Goal: Task Accomplishment & Management: Use online tool/utility

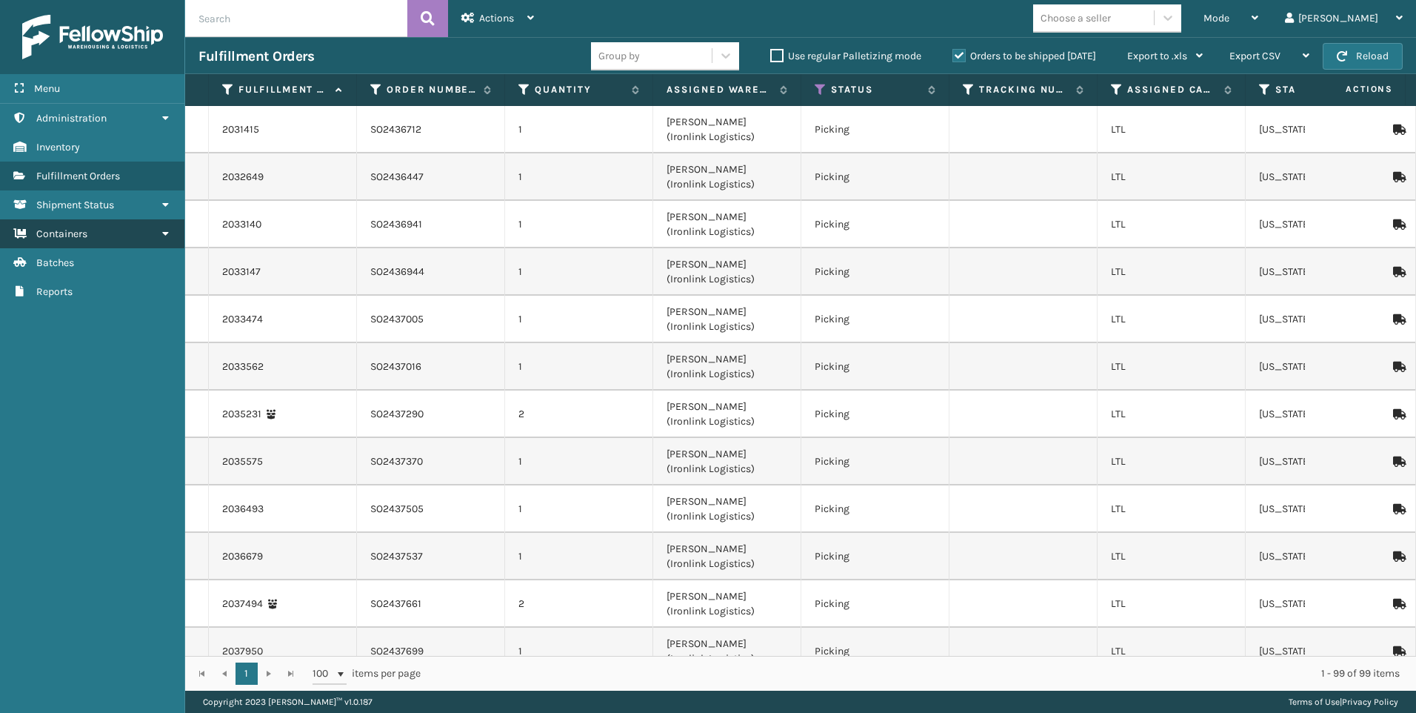
click at [101, 228] on link "Containers" at bounding box center [92, 233] width 184 height 29
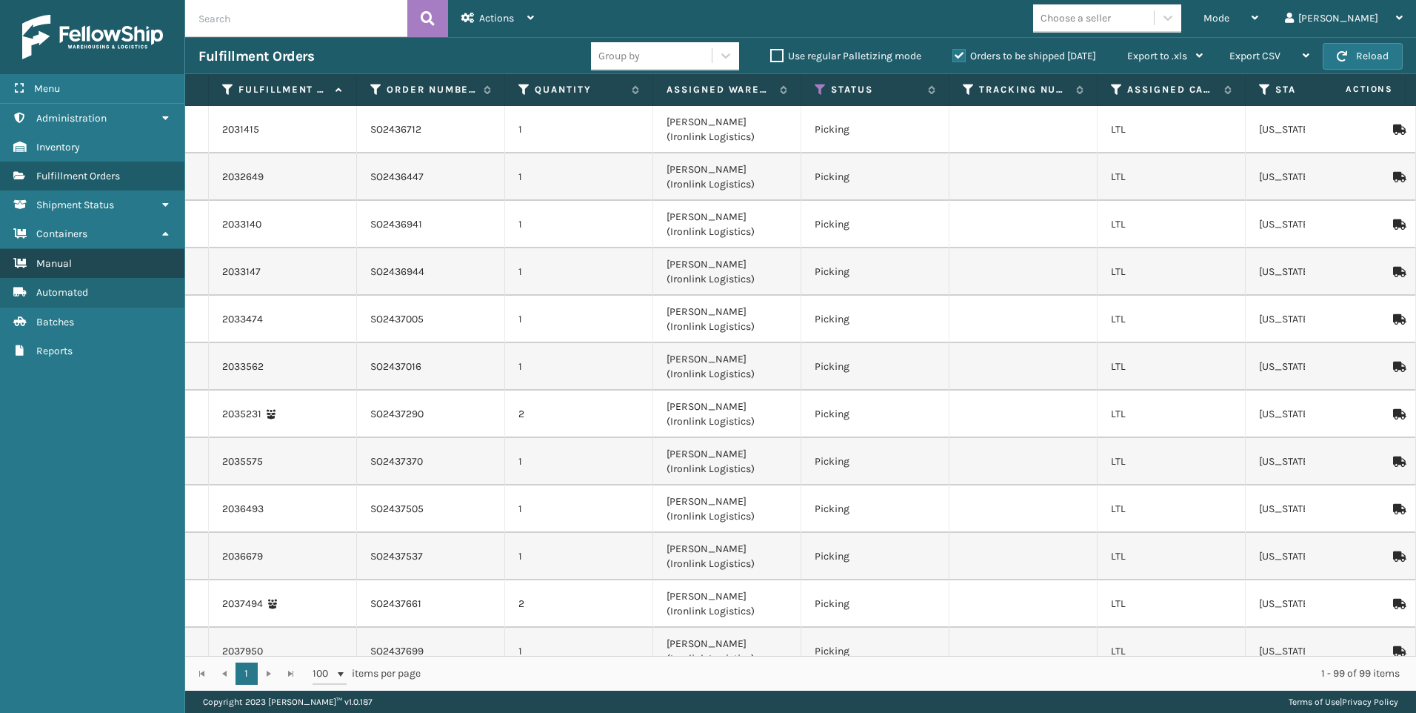
click at [93, 265] on link "Manual" at bounding box center [92, 263] width 184 height 29
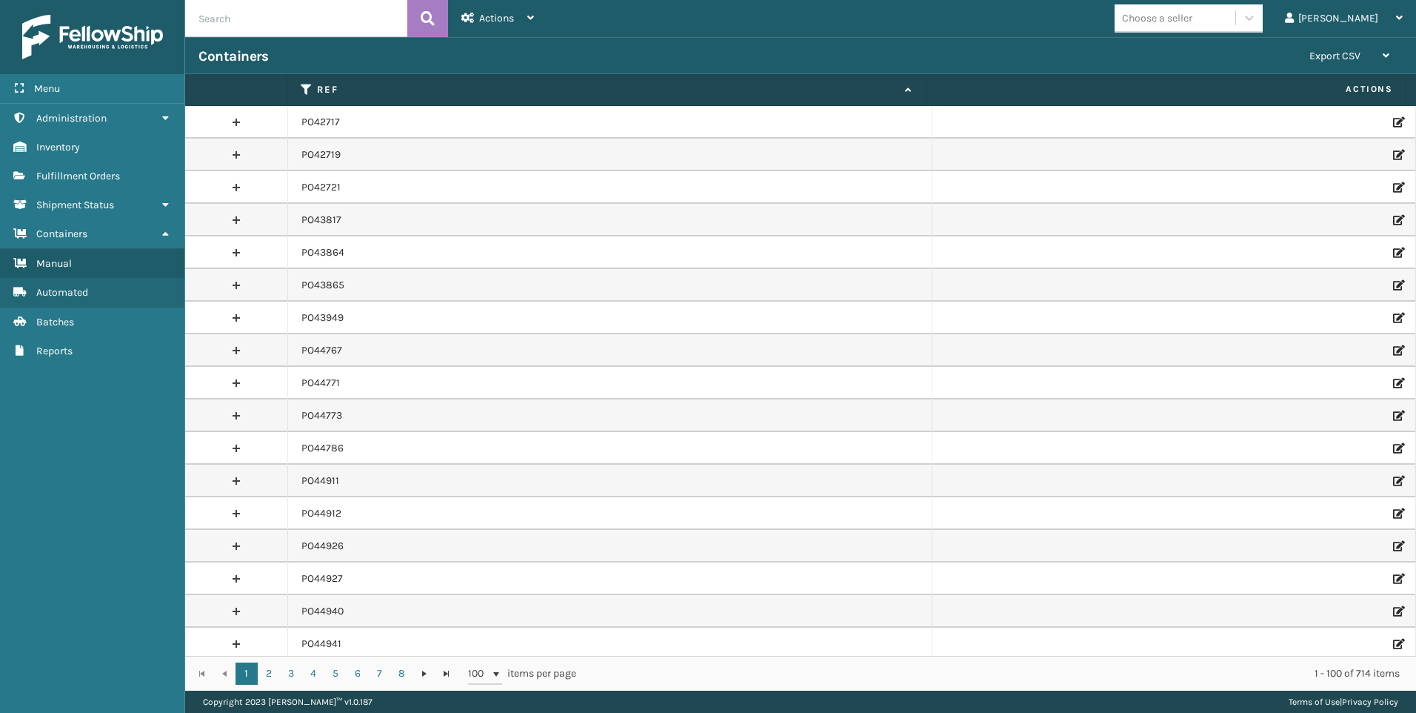
click at [270, 15] on input "text" at bounding box center [296, 18] width 222 height 37
paste input "PO50124"
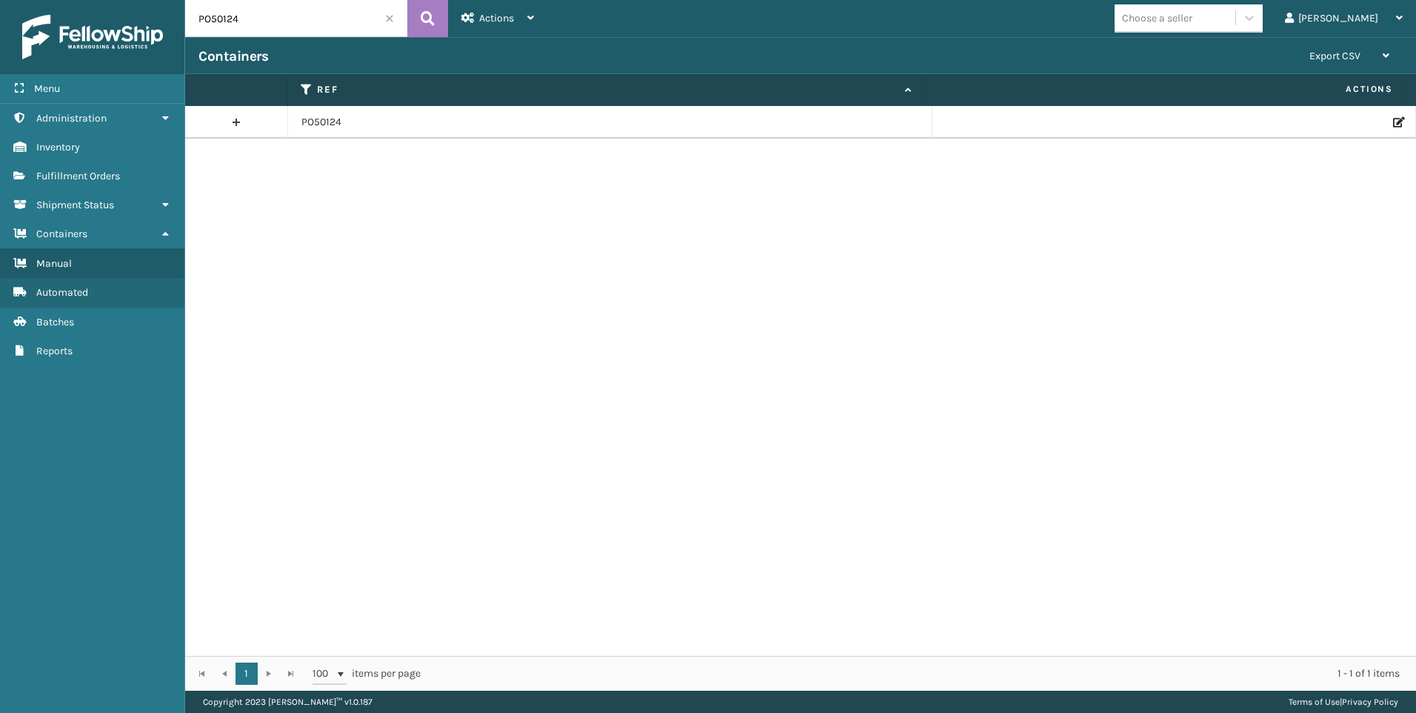
click at [238, 118] on link at bounding box center [236, 122] width 102 height 24
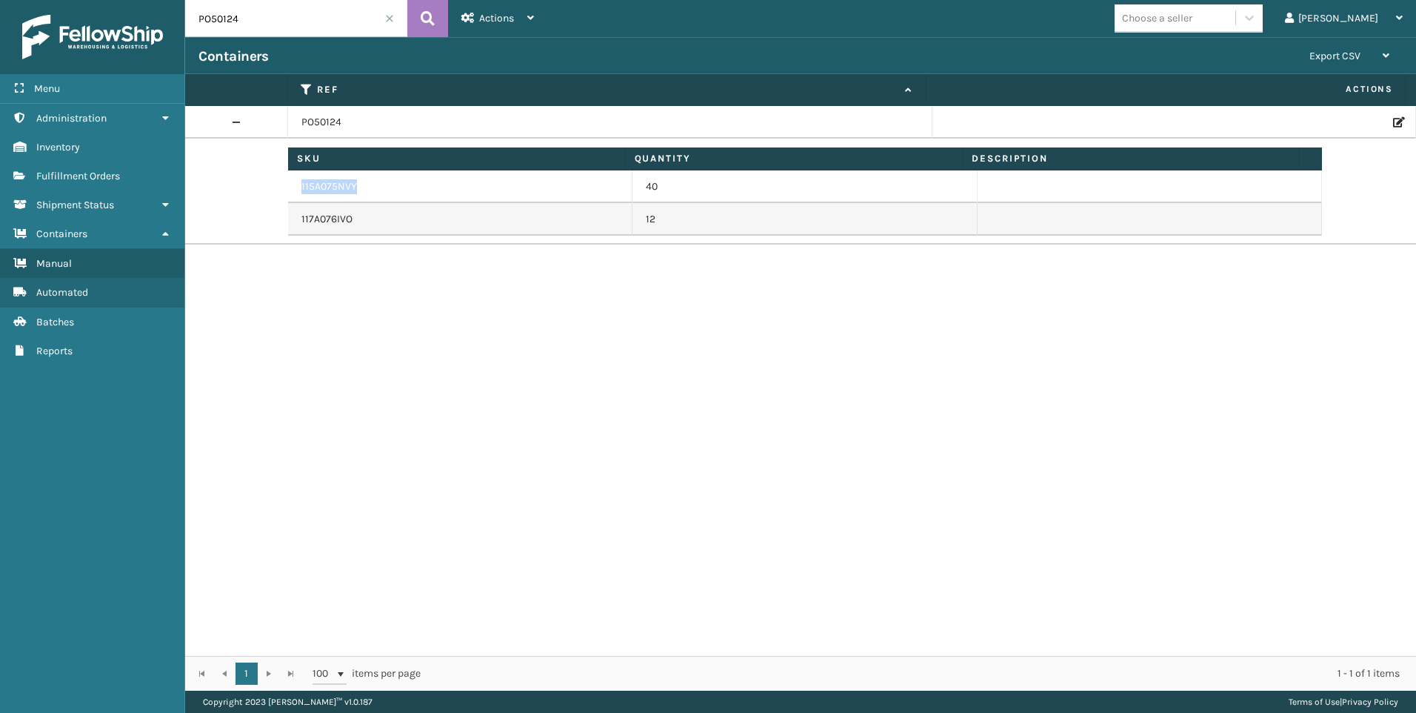
drag, startPoint x: 369, startPoint y: 181, endPoint x: 302, endPoint y: 181, distance: 66.7
click at [302, 181] on td "115A075NVY" at bounding box center [460, 186] width 344 height 33
copy td "115A075NVY"
drag, startPoint x: 364, startPoint y: 210, endPoint x: 299, endPoint y: 213, distance: 66.0
click at [299, 213] on td "117A076IVO" at bounding box center [460, 219] width 344 height 33
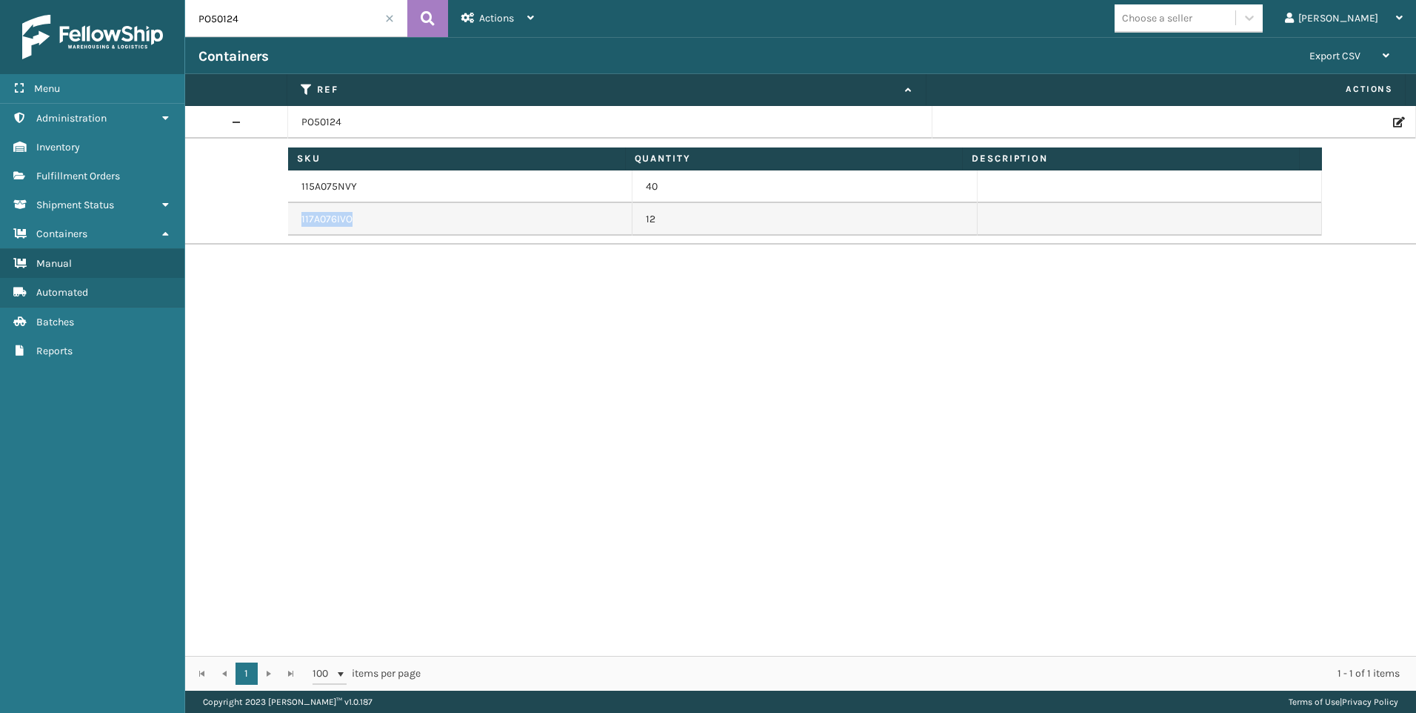
copy td "117A076IVO"
drag, startPoint x: 246, startPoint y: 26, endPoint x: 139, endPoint y: 24, distance: 106.7
click at [153, 0] on div "Menu Administration Inventory Fulfillment Orders Shipment Status Containers Man…" at bounding box center [708, 0] width 1416 height 0
paste input "13"
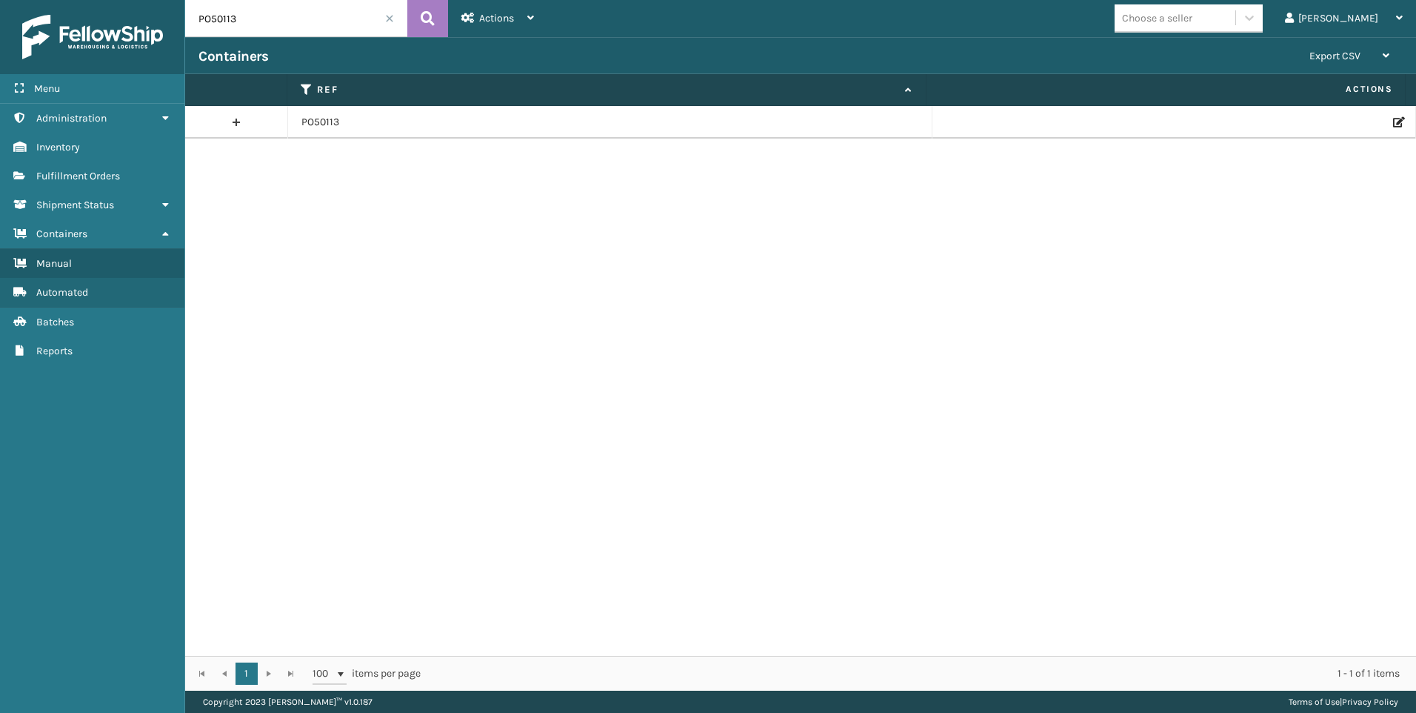
drag, startPoint x: 244, startPoint y: 113, endPoint x: 250, endPoint y: 121, distance: 10.1
click at [244, 113] on link at bounding box center [236, 122] width 102 height 24
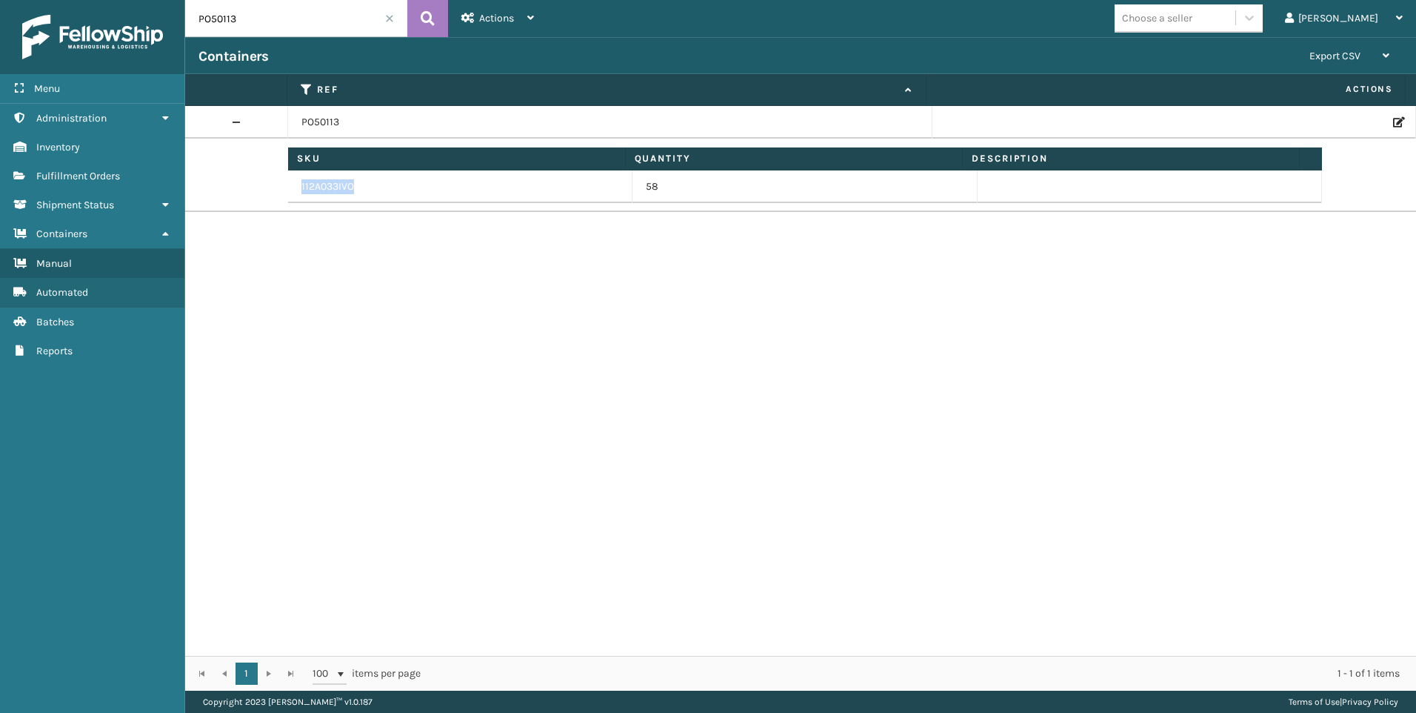
drag, startPoint x: 357, startPoint y: 190, endPoint x: 300, endPoint y: 182, distance: 57.6
click at [300, 182] on td "112A033IVO" at bounding box center [460, 186] width 344 height 33
copy td "112A033IVO"
drag, startPoint x: 270, startPoint y: 26, endPoint x: 183, endPoint y: 15, distance: 88.1
click at [185, 16] on input "PO50113" at bounding box center [296, 18] width 222 height 37
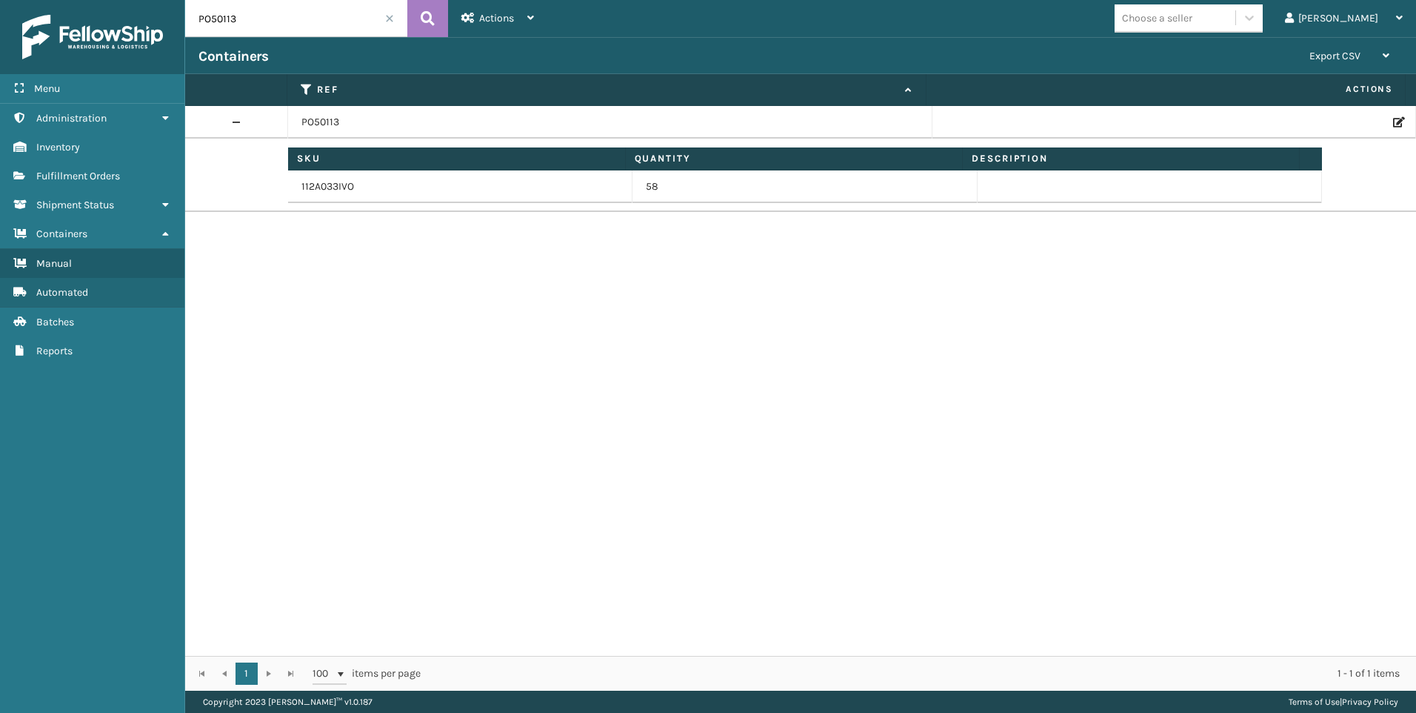
paste input "22"
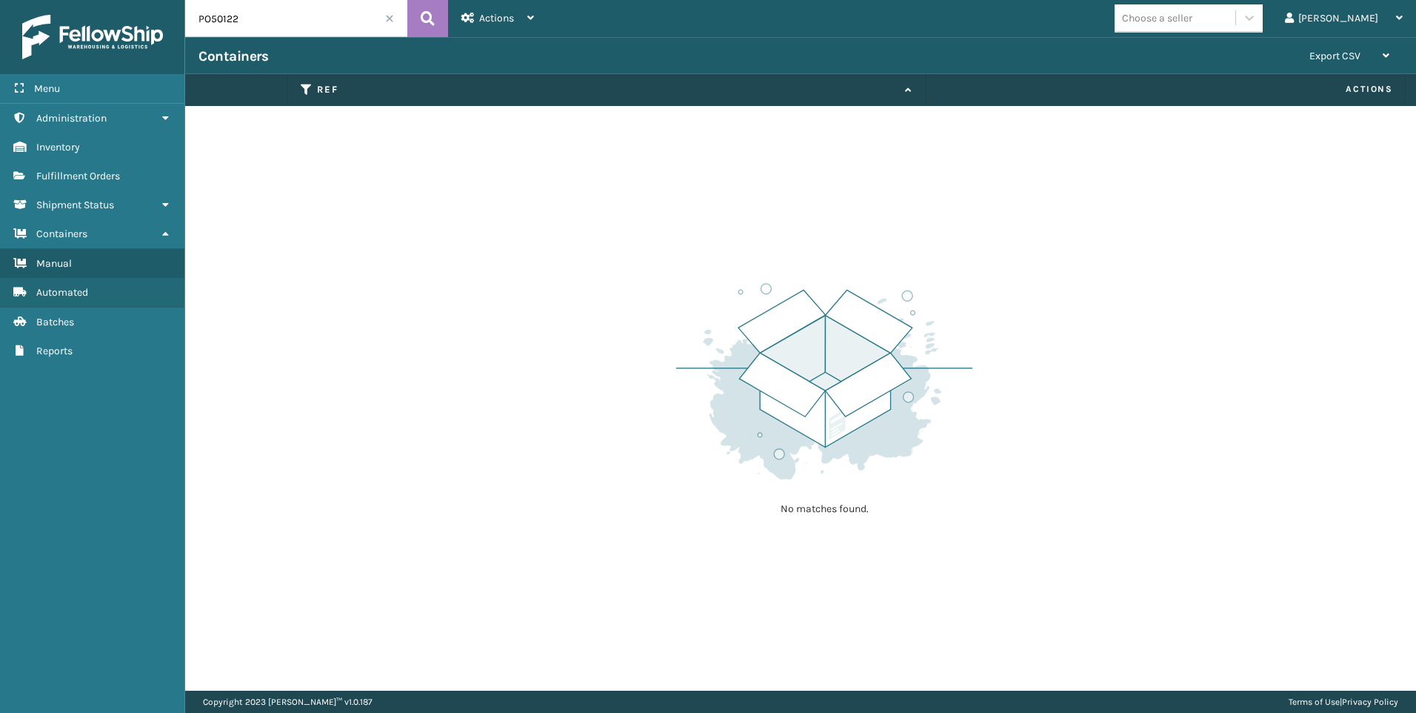
drag, startPoint x: 276, startPoint y: 19, endPoint x: 190, endPoint y: 20, distance: 85.9
click at [190, 20] on input "PO50122" at bounding box center [296, 18] width 222 height 37
drag, startPoint x: 279, startPoint y: 24, endPoint x: 177, endPoint y: 29, distance: 102.4
click at [177, 0] on div "Menu Administration Inventory Fulfillment Orders Shipment Status Containers Man…" at bounding box center [708, 0] width 1416 height 0
paste input "8"
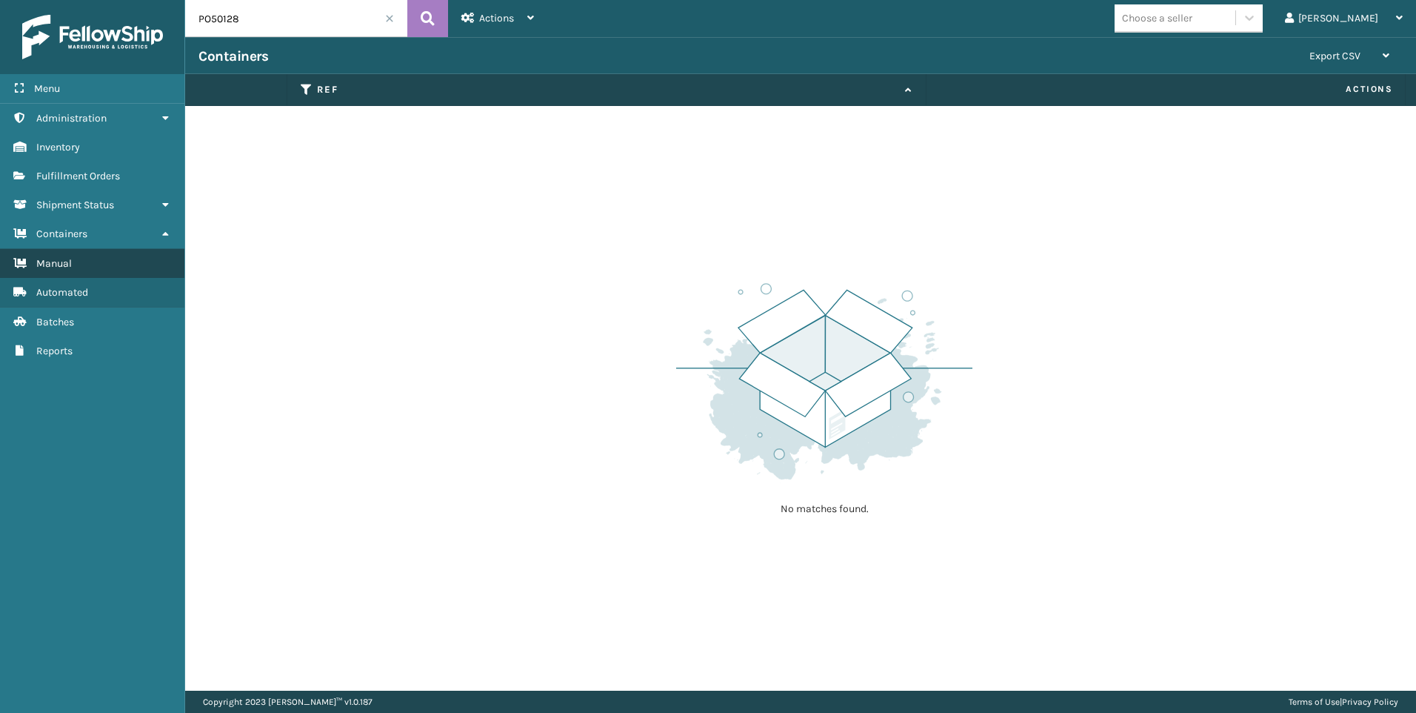
click at [97, 262] on link "Manual" at bounding box center [92, 263] width 184 height 29
click at [82, 263] on link "Manual" at bounding box center [92, 263] width 184 height 29
click at [159, 234] on icon at bounding box center [165, 233] width 12 height 10
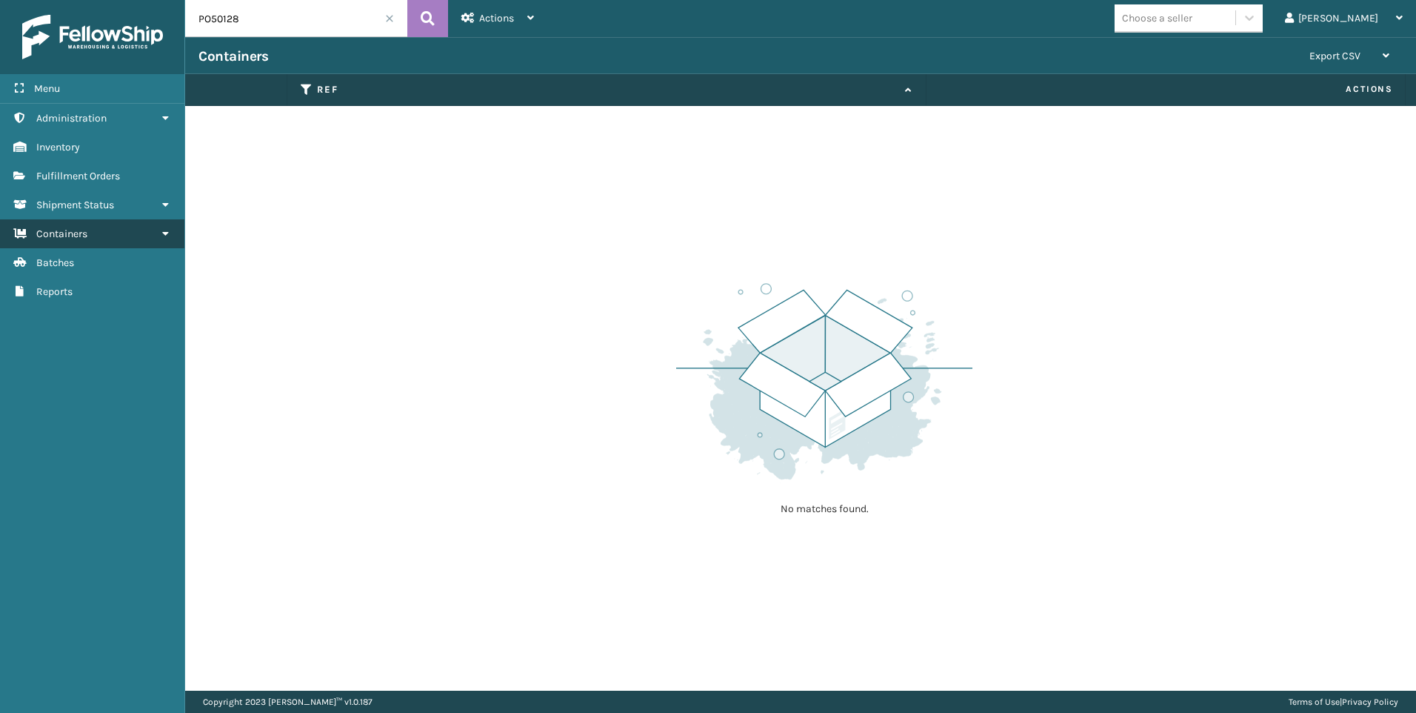
click at [173, 237] on link "Containers" at bounding box center [92, 233] width 184 height 29
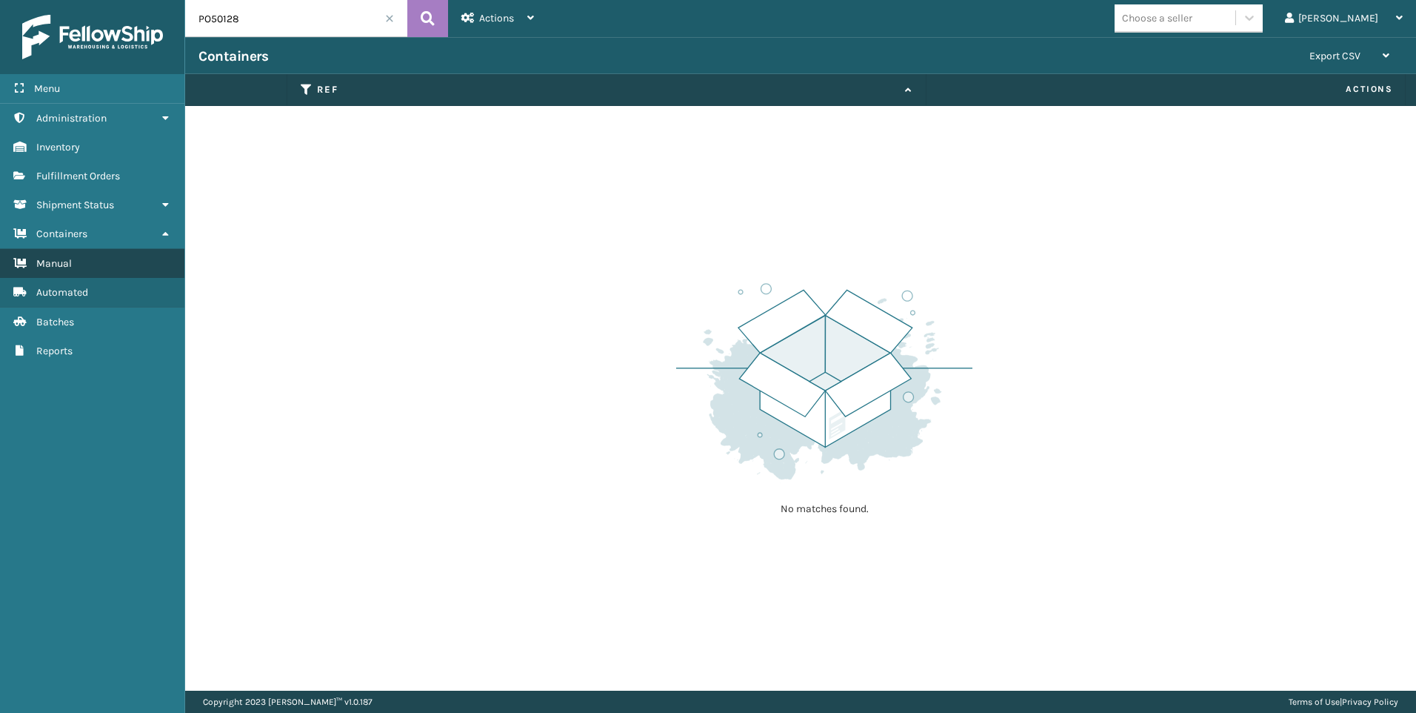
click at [91, 258] on link "Manual" at bounding box center [92, 263] width 184 height 29
click at [247, 23] on input "PO50128" at bounding box center [296, 18] width 222 height 37
drag, startPoint x: 264, startPoint y: 19, endPoint x: 149, endPoint y: 34, distance: 115.8
click at [156, 0] on div "Menu Administration Inventory Fulfillment Orders Shipment Status Containers Man…" at bounding box center [708, 0] width 1416 height 0
paste input "4957"
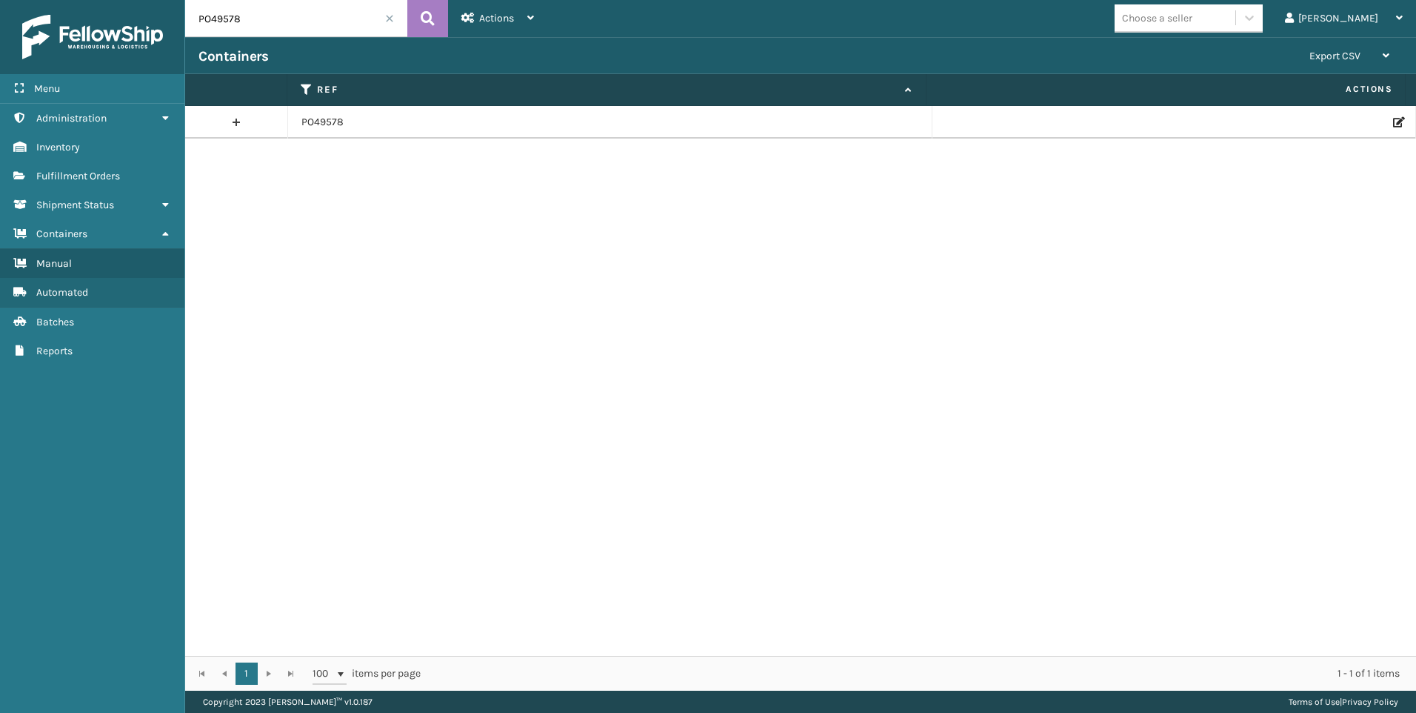
click at [238, 123] on link at bounding box center [236, 122] width 102 height 24
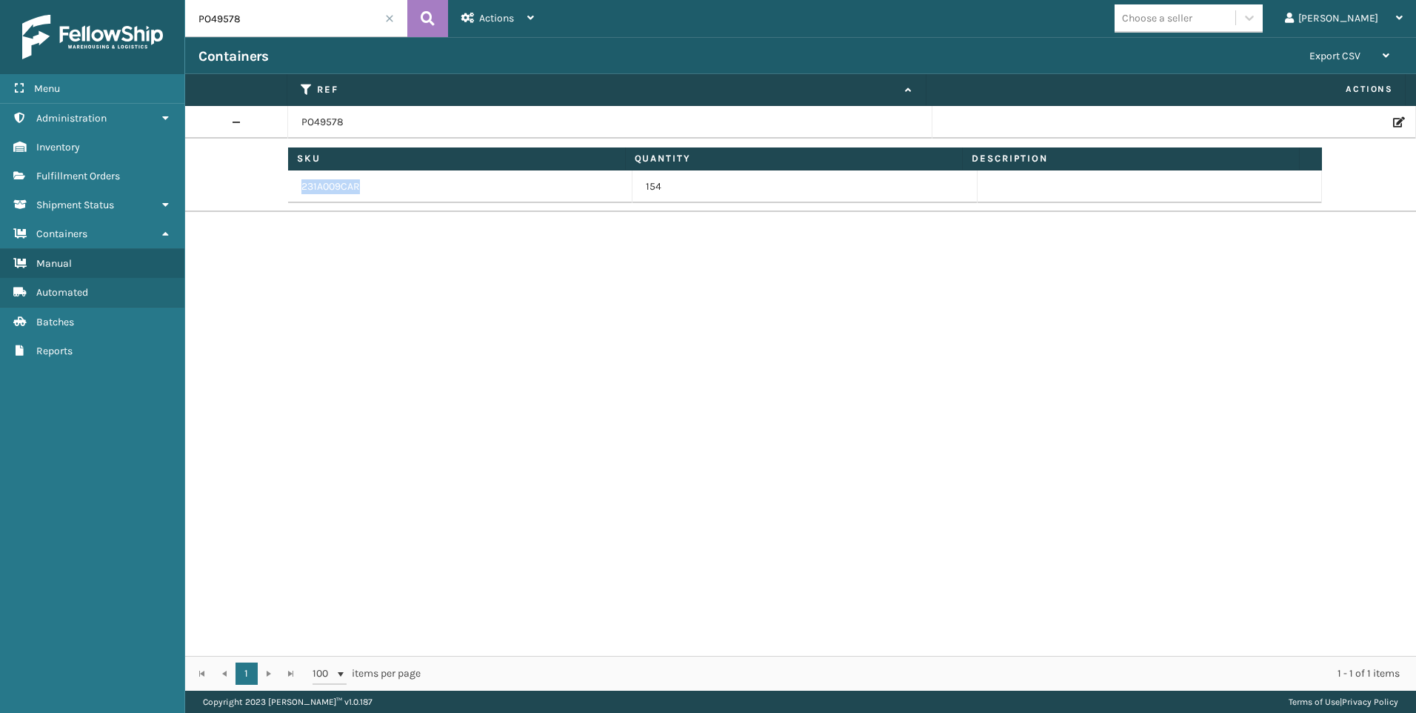
drag, startPoint x: 370, startPoint y: 182, endPoint x: 294, endPoint y: 189, distance: 75.9
click at [294, 189] on td "231A009CAR" at bounding box center [460, 186] width 344 height 33
copy td "231A009CAR"
drag, startPoint x: 243, startPoint y: 16, endPoint x: 127, endPoint y: 34, distance: 117.0
click at [141, 0] on div "Menu Administration Inventory Fulfillment Orders Shipment Status Containers Man…" at bounding box center [708, 0] width 1416 height 0
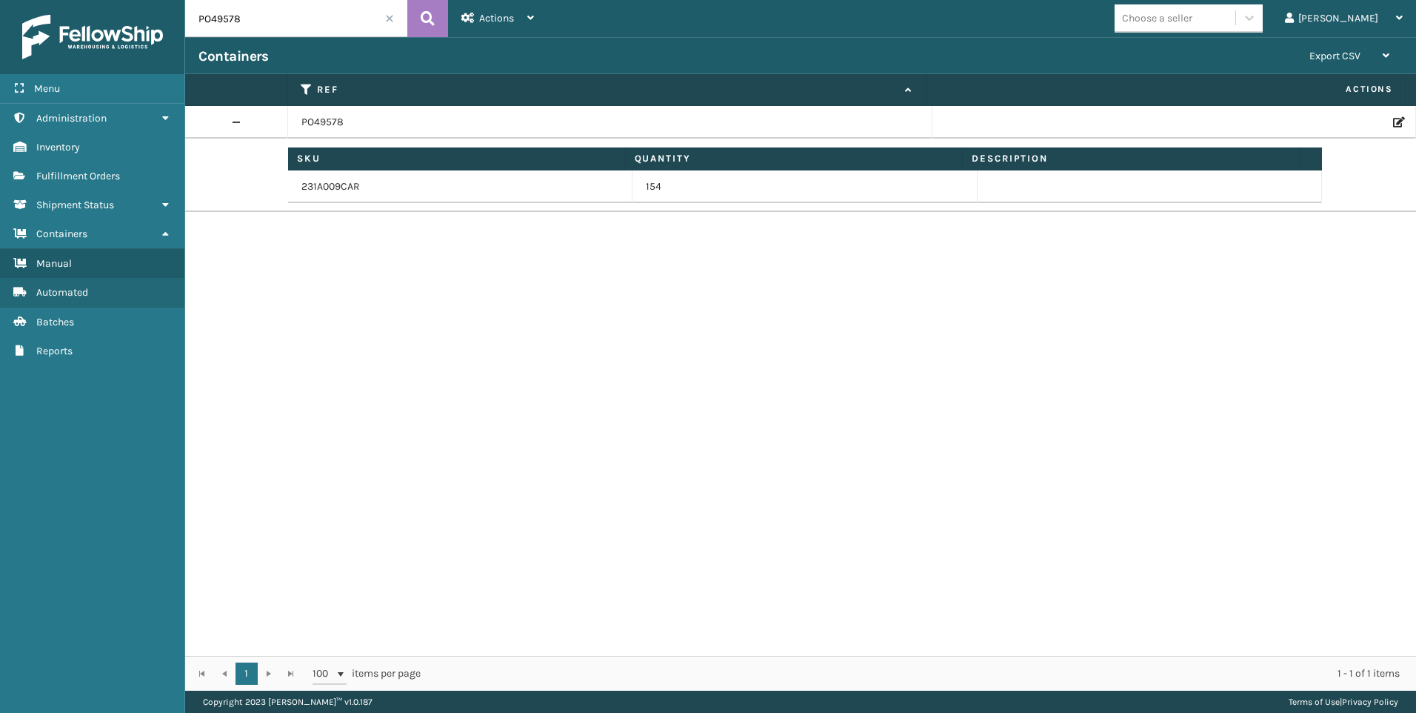
paste input "689"
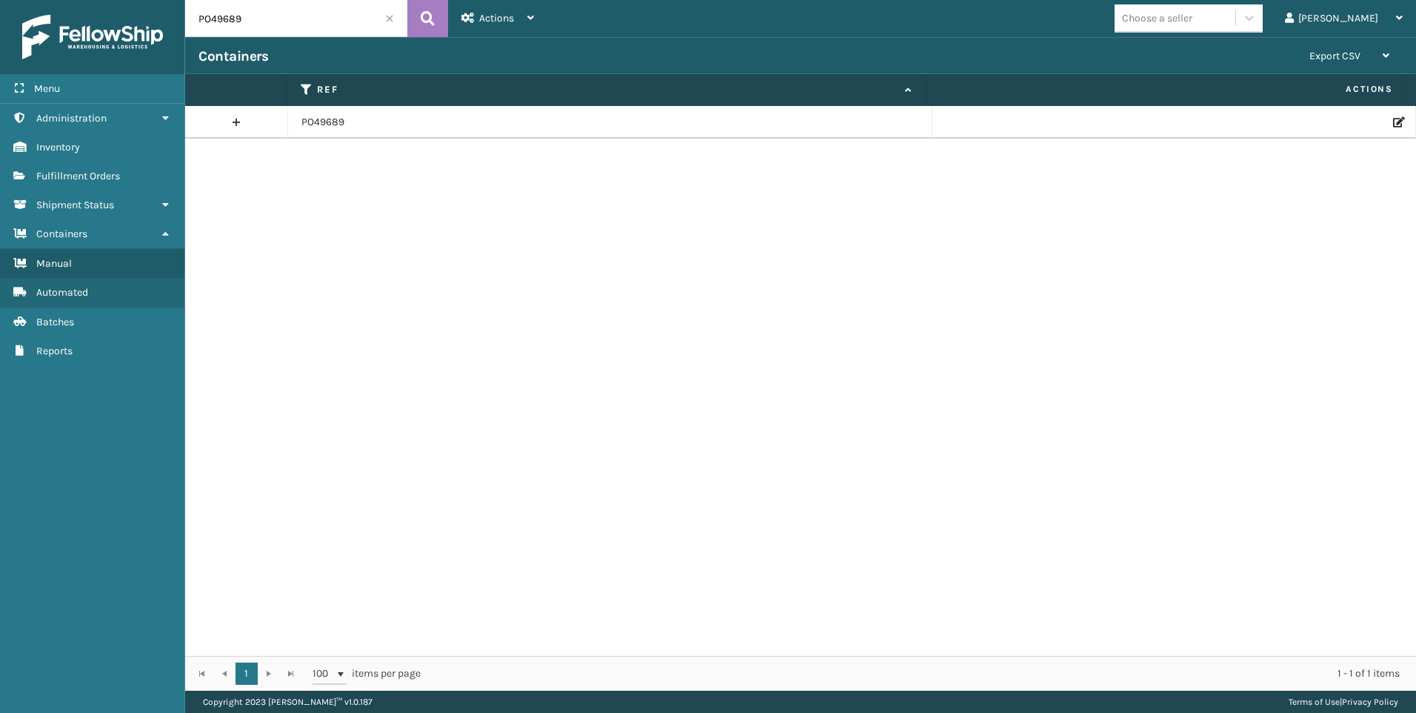
click at [242, 127] on link at bounding box center [236, 122] width 102 height 24
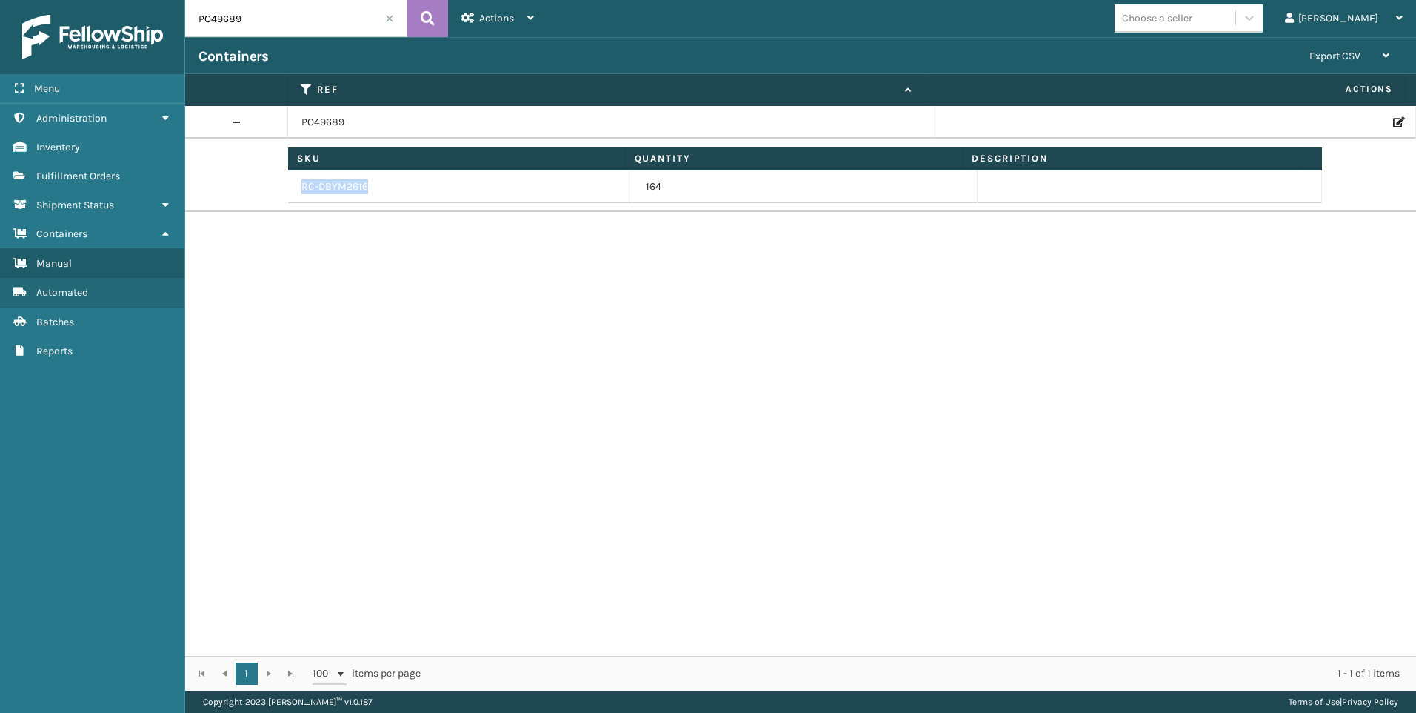
drag, startPoint x: 384, startPoint y: 186, endPoint x: 299, endPoint y: 188, distance: 84.5
click at [299, 188] on td "RC-DBYM2616" at bounding box center [460, 186] width 344 height 33
copy td "RC-DBYM2616"
drag, startPoint x: 250, startPoint y: 20, endPoint x: 153, endPoint y: 21, distance: 96.3
click at [153, 0] on div "Menu Administration Inventory Fulfillment Orders Shipment Status Containers Man…" at bounding box center [708, 0] width 1416 height 0
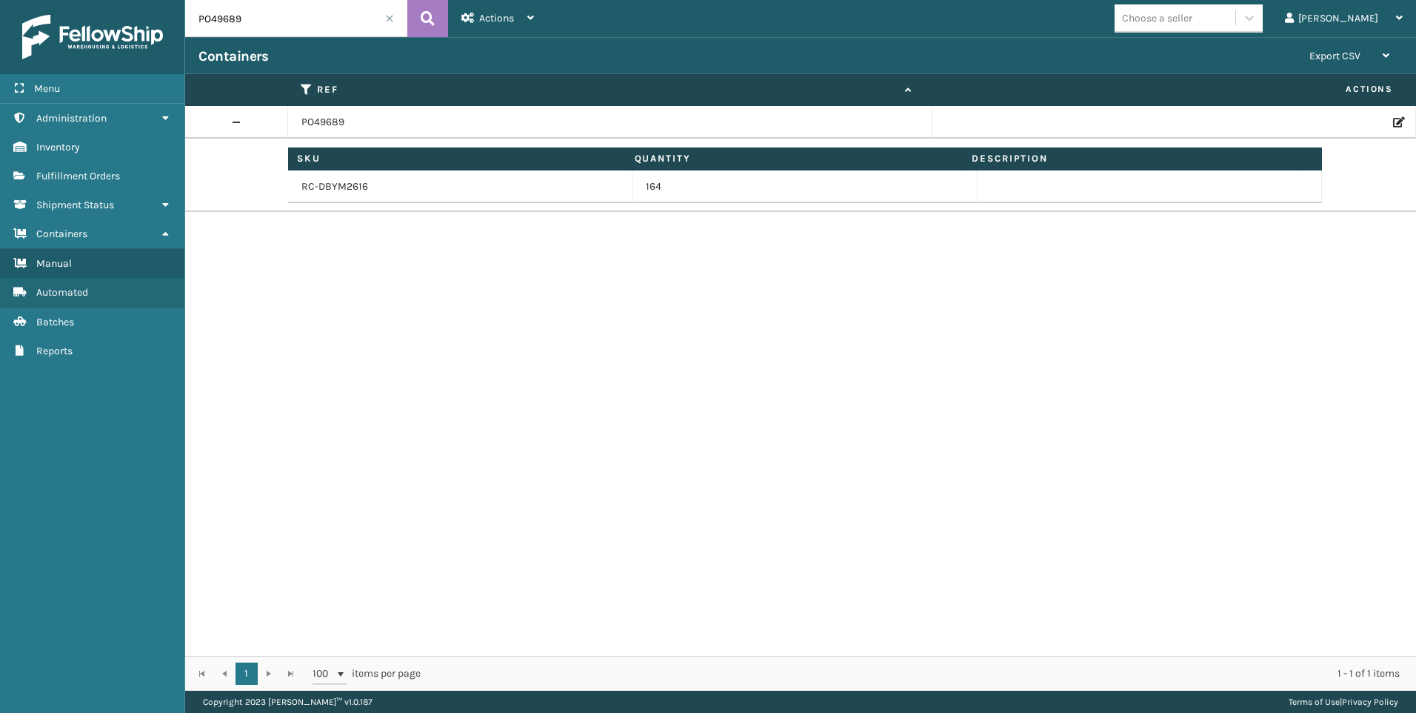
paste input "703"
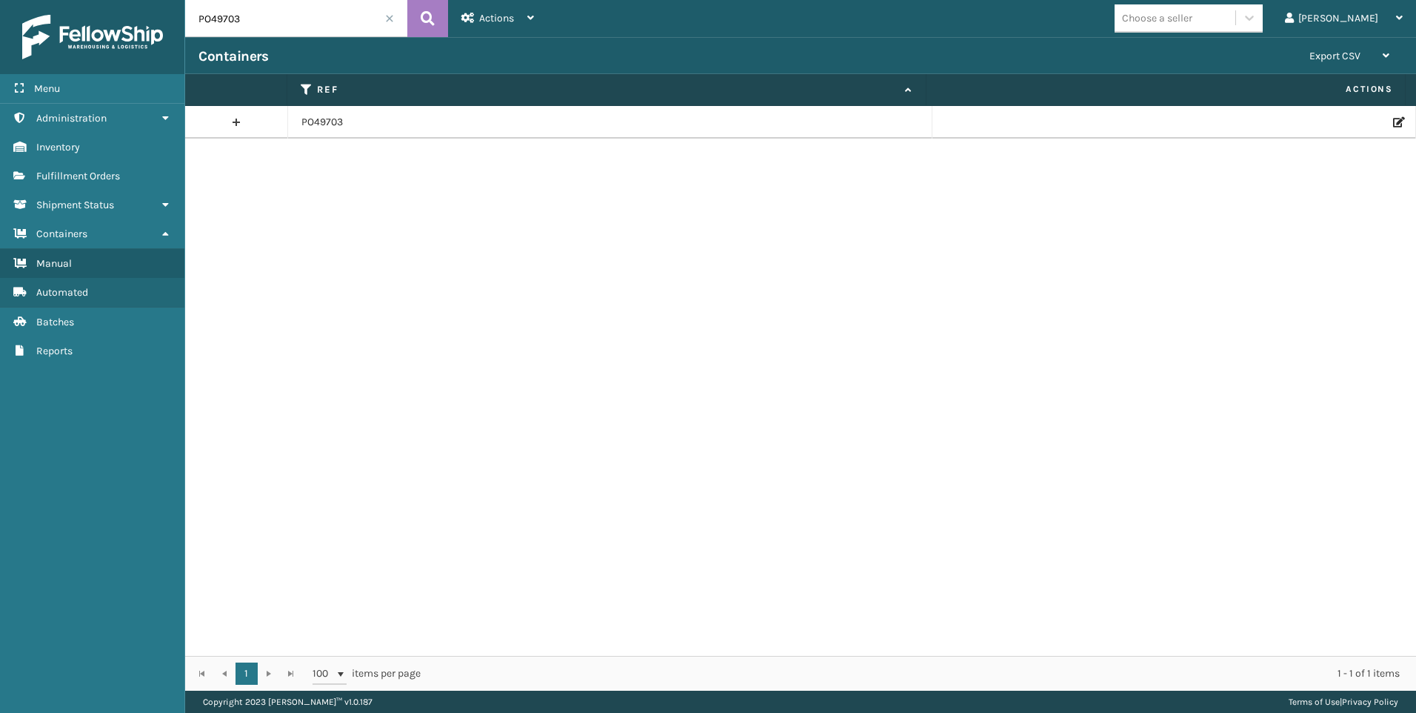
click at [235, 124] on link at bounding box center [236, 122] width 102 height 24
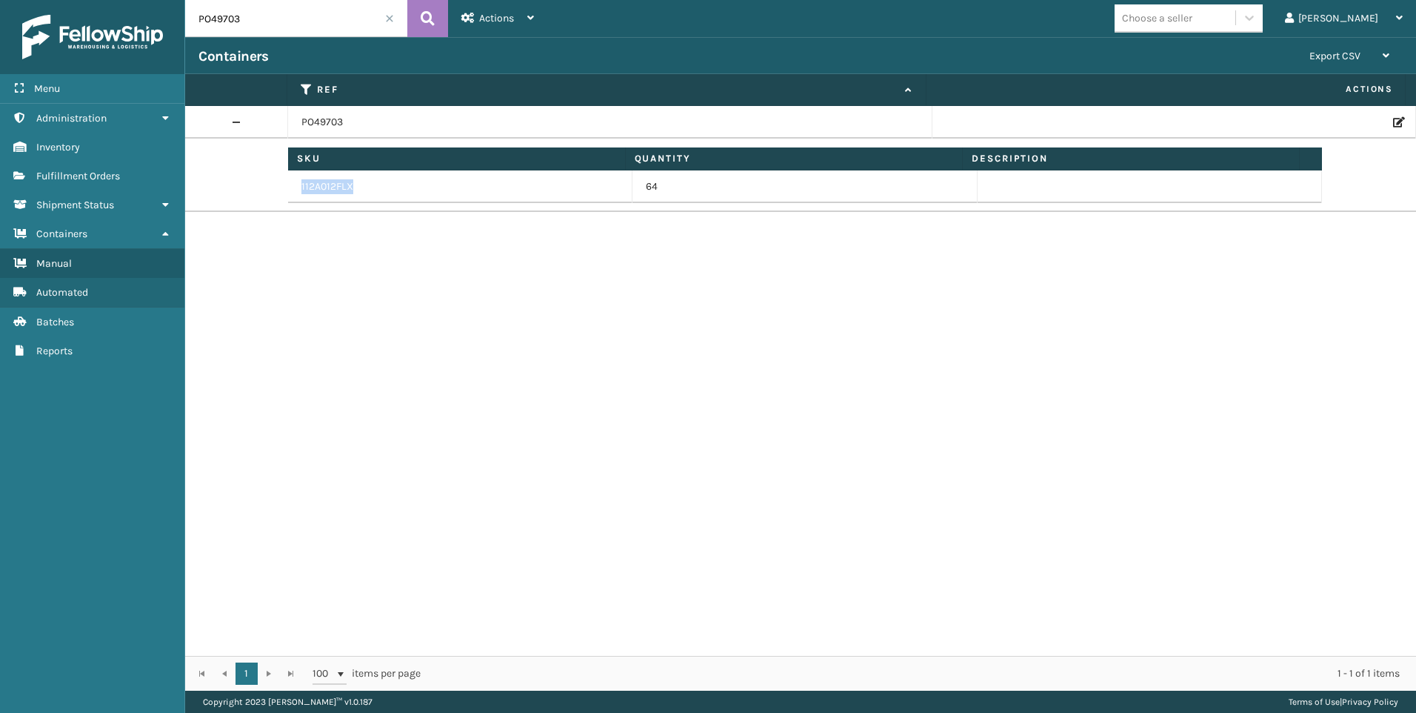
drag, startPoint x: 361, startPoint y: 188, endPoint x: 290, endPoint y: 186, distance: 70.4
click at [290, 186] on td "112A012FLX" at bounding box center [460, 186] width 344 height 33
copy td "112A012FLX"
drag, startPoint x: 210, startPoint y: 15, endPoint x: 170, endPoint y: 18, distance: 40.1
click at [170, 0] on div "Menu Inventory Administration Inventory Inventory Inventory Fulfillment Orders …" at bounding box center [708, 0] width 1416 height 0
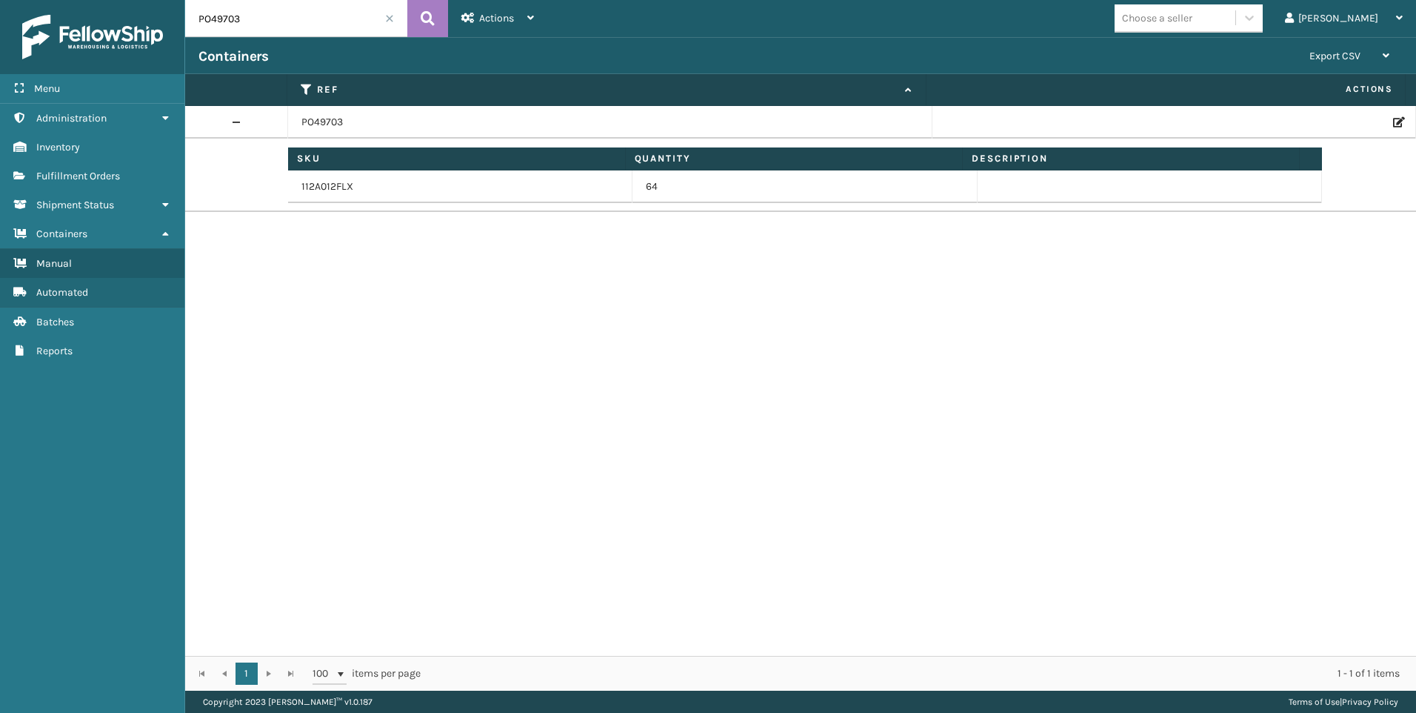
paste input "510"
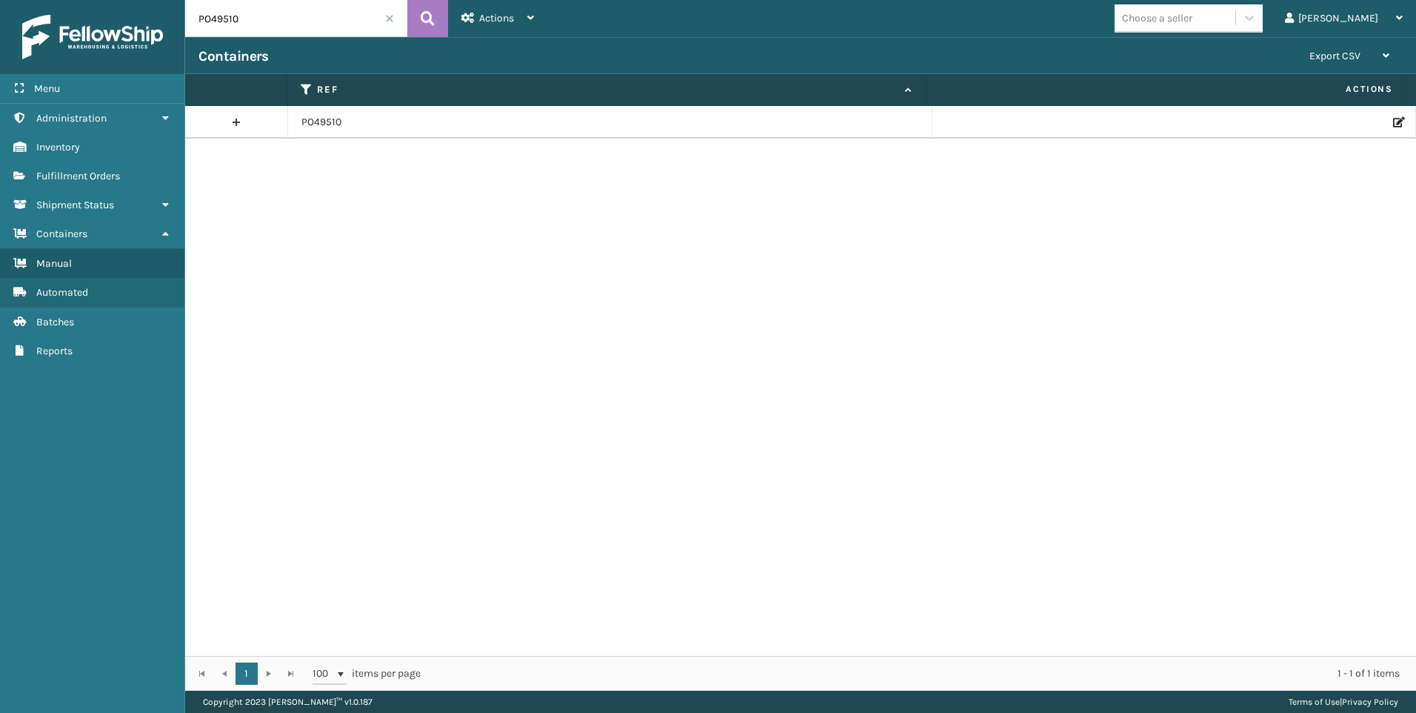
click at [235, 122] on link at bounding box center [236, 122] width 102 height 24
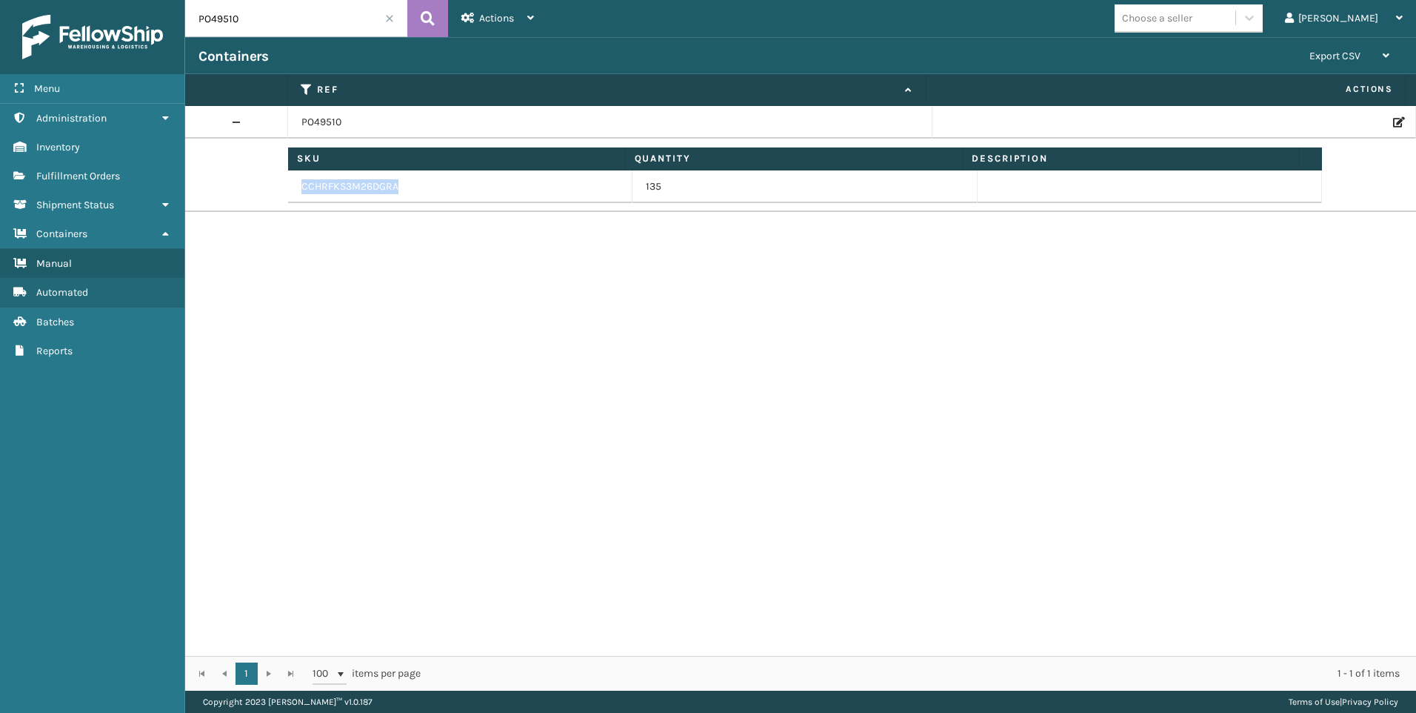
drag, startPoint x: 405, startPoint y: 188, endPoint x: 300, endPoint y: 181, distance: 105.5
click at [300, 181] on td "CCHRFKS3M26DGRA" at bounding box center [460, 186] width 344 height 33
copy td "CCHRFKS3M26DGRA"
drag, startPoint x: 279, startPoint y: 27, endPoint x: 173, endPoint y: 26, distance: 105.9
click at [173, 0] on div "Menu Inventory Administration Inventory Inventory Inventory Fulfillment Orders …" at bounding box center [708, 0] width 1416 height 0
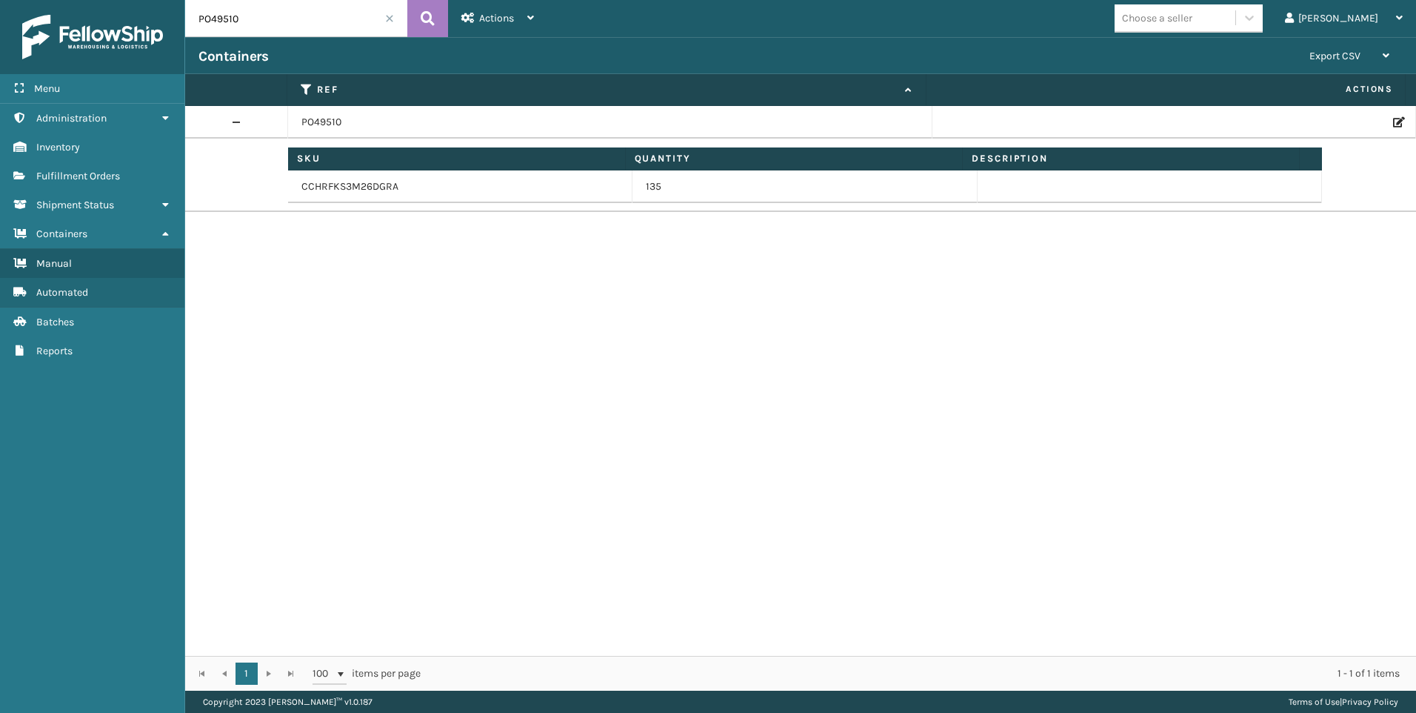
paste input "7"
type input "PO49517"
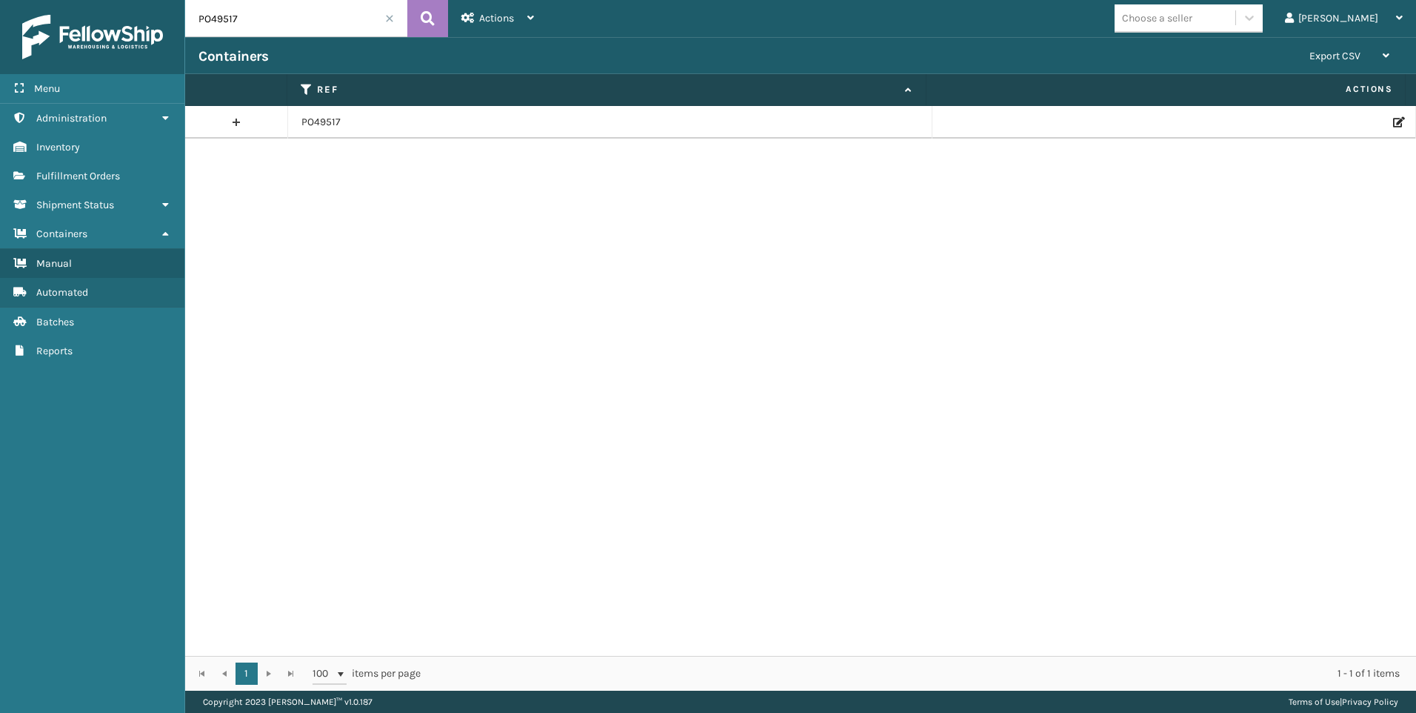
click at [240, 127] on link at bounding box center [236, 122] width 102 height 24
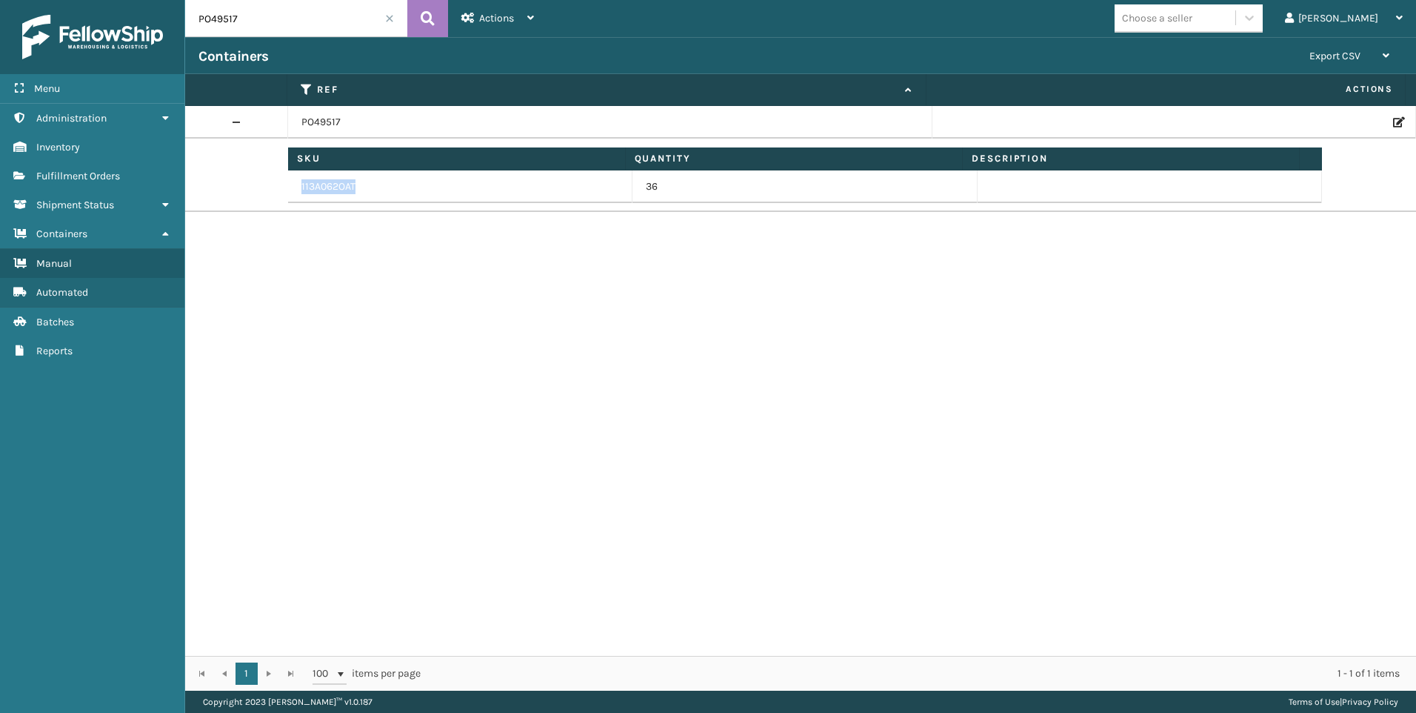
drag, startPoint x: 365, startPoint y: 186, endPoint x: 300, endPoint y: 185, distance: 65.2
click at [300, 185] on td "113A062OAT" at bounding box center [460, 186] width 344 height 33
copy td "113A062OAT"
